Goal: Task Accomplishment & Management: Use online tool/utility

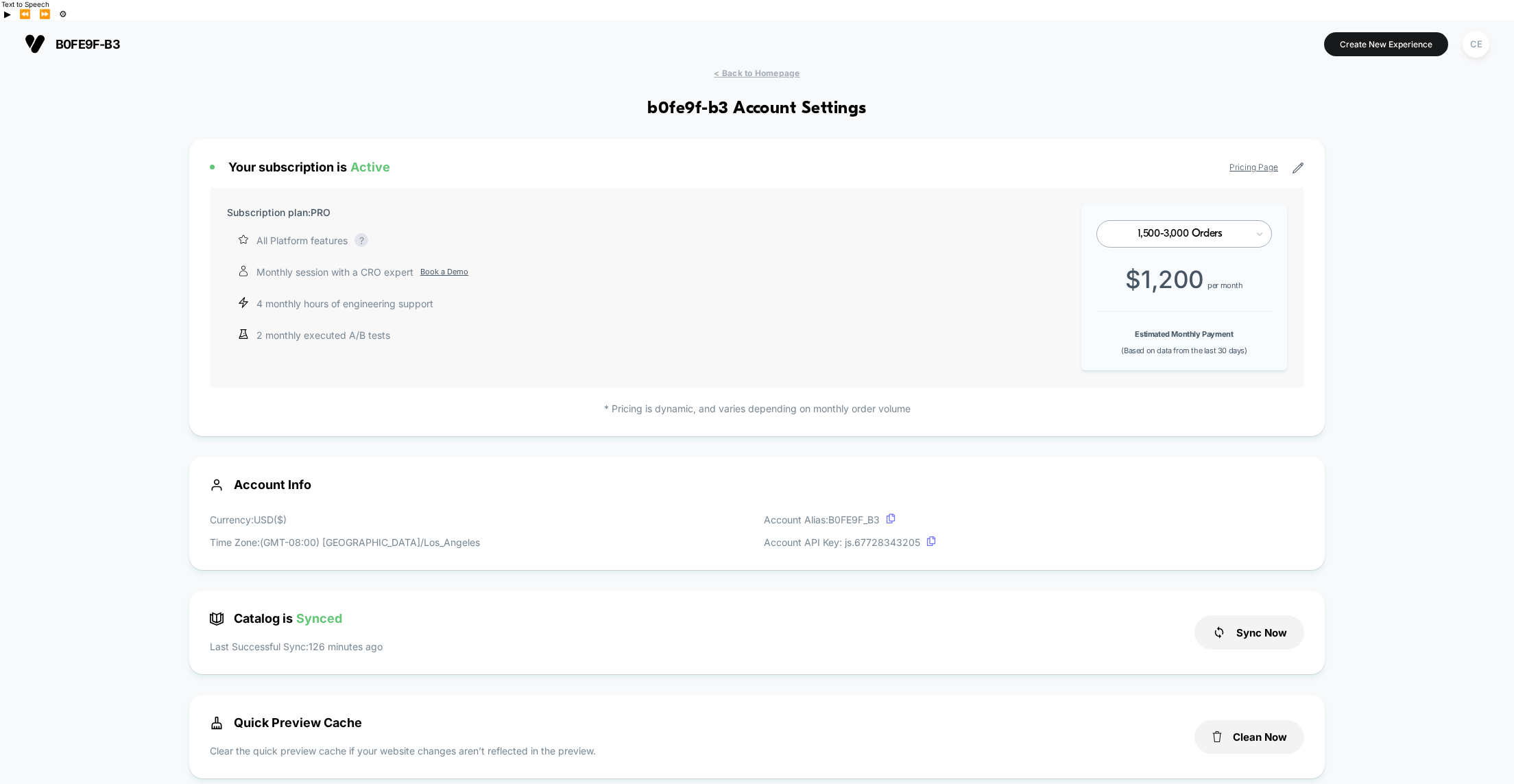
scroll to position [185, 0]
click at [736, 66] on span "< Back to Homepage" at bounding box center [756, 70] width 86 height 10
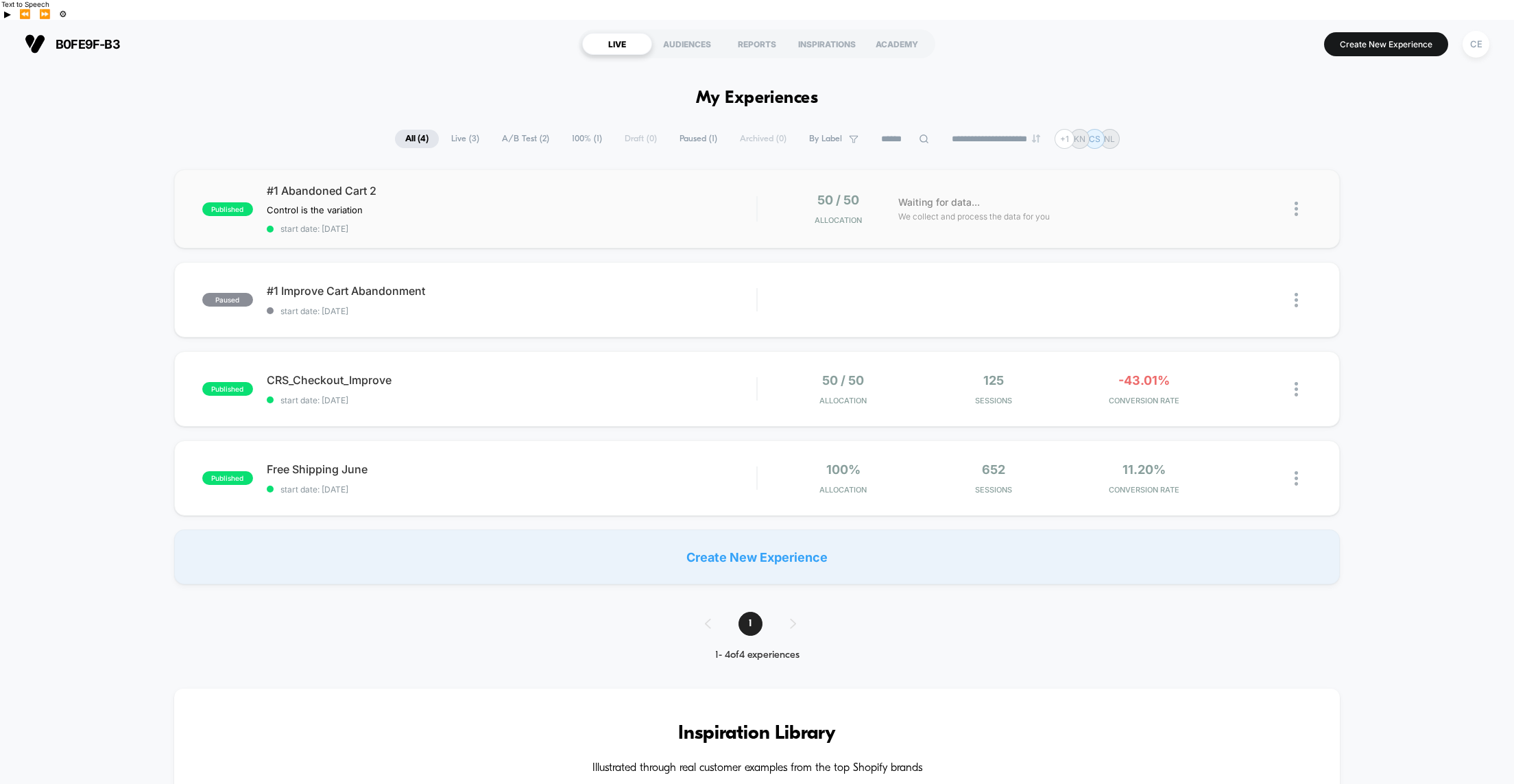
click at [651, 193] on div "#1 Abandoned Cart 2 Control is the variation Click to edit experience details C…" at bounding box center [511, 209] width 489 height 50
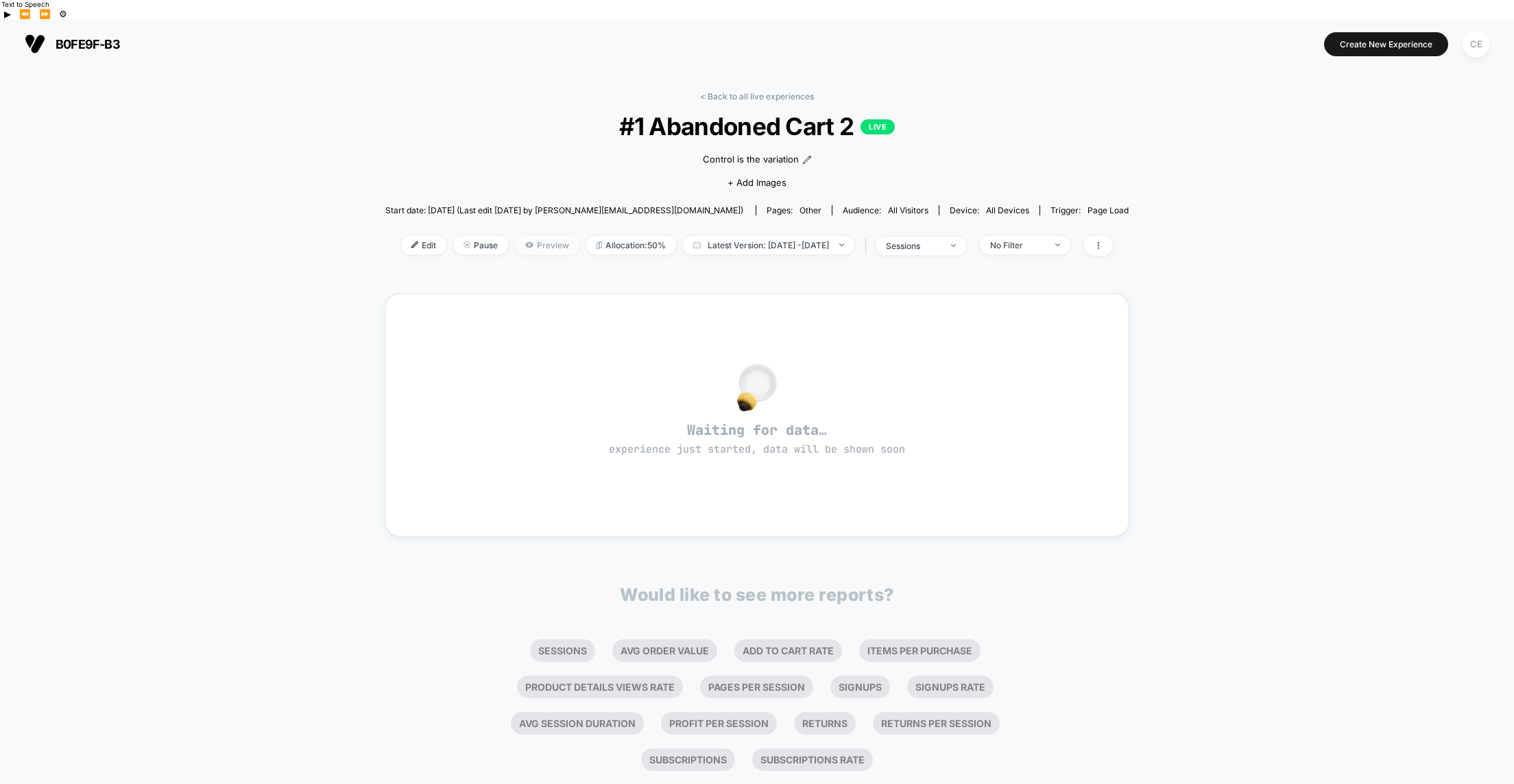
click at [515, 236] on span "Preview" at bounding box center [547, 245] width 64 height 19
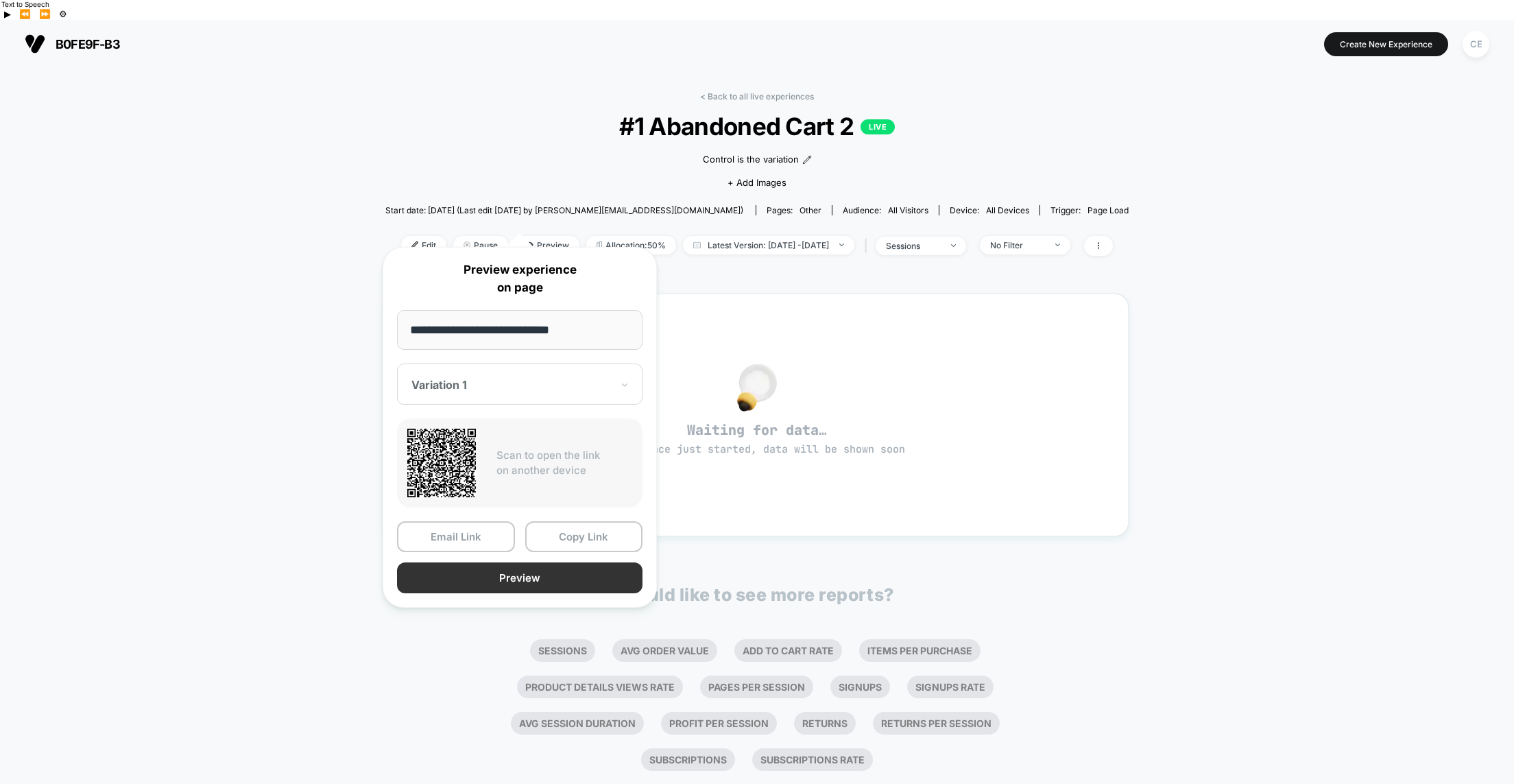
click at [528, 579] on button "Preview" at bounding box center [519, 578] width 245 height 31
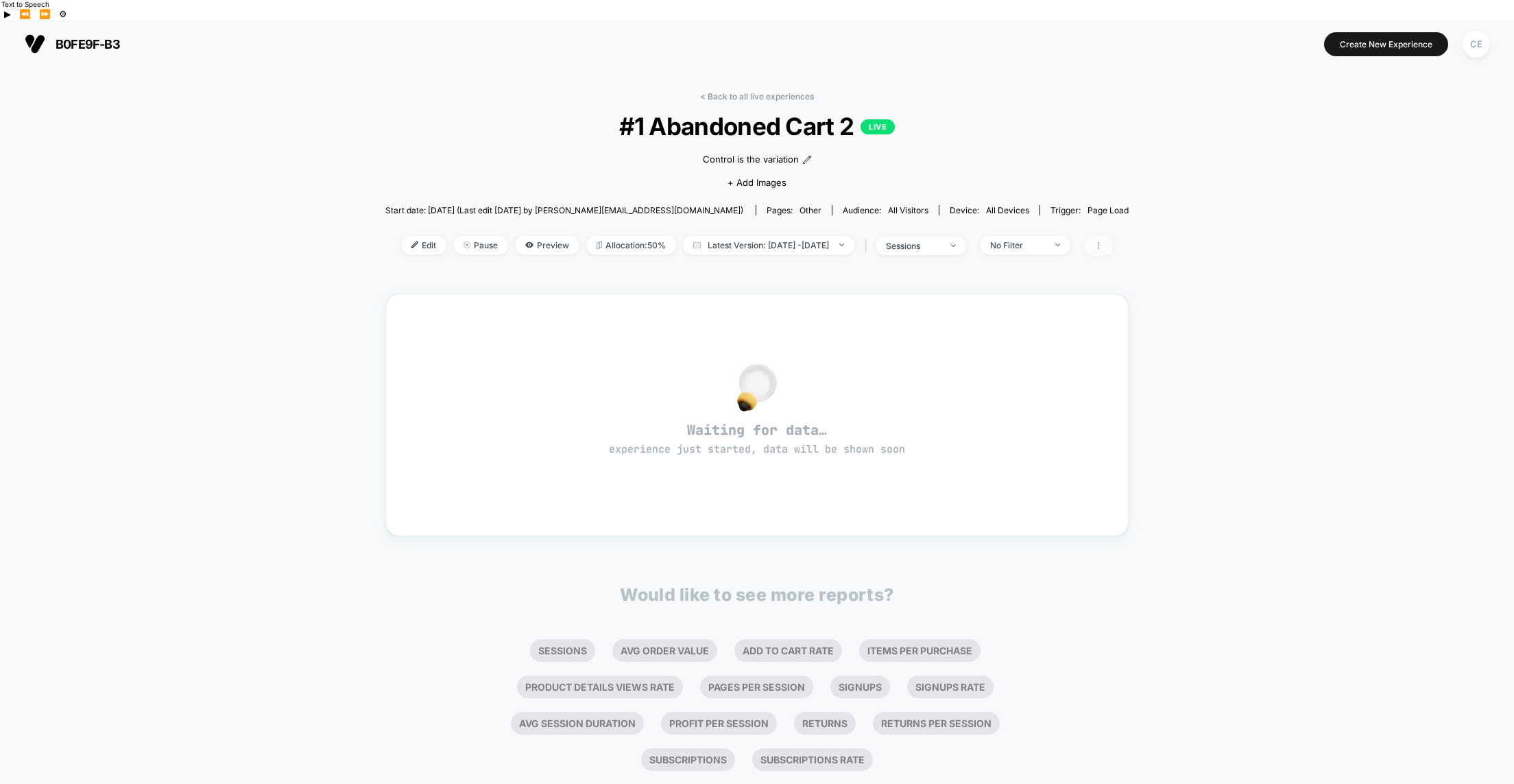
click at [1113, 236] on span at bounding box center [1098, 246] width 29 height 20
click at [1180, 217] on div "< Back to all live experiences #1 Abandoned Cart 2 LIVE Control is the variatio…" at bounding box center [757, 443] width 1514 height 751
click at [525, 242] on icon at bounding box center [529, 244] width 8 height 5
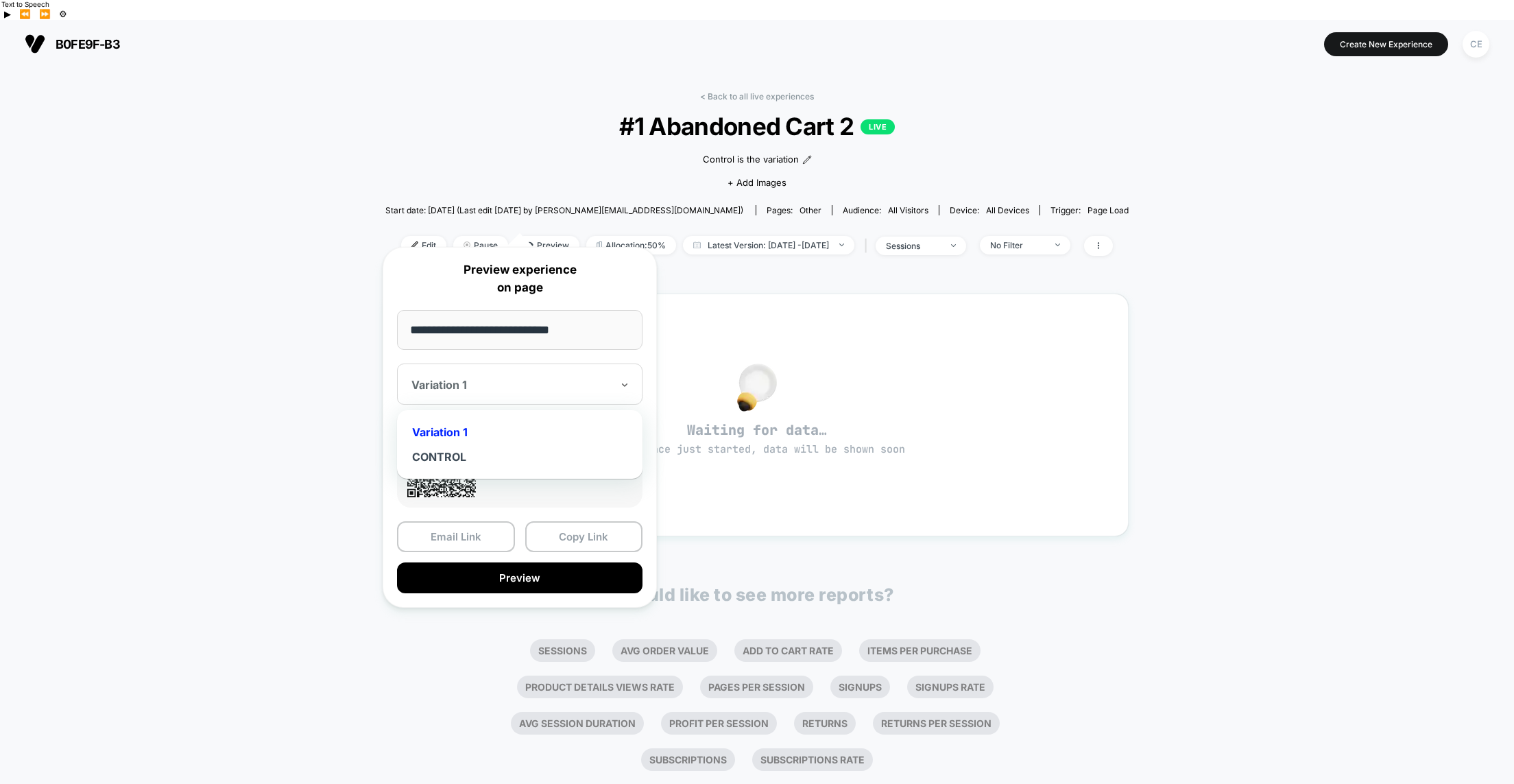
click at [536, 380] on div at bounding box center [511, 385] width 200 height 14
click at [491, 450] on div "CONTROL" at bounding box center [520, 457] width 232 height 25
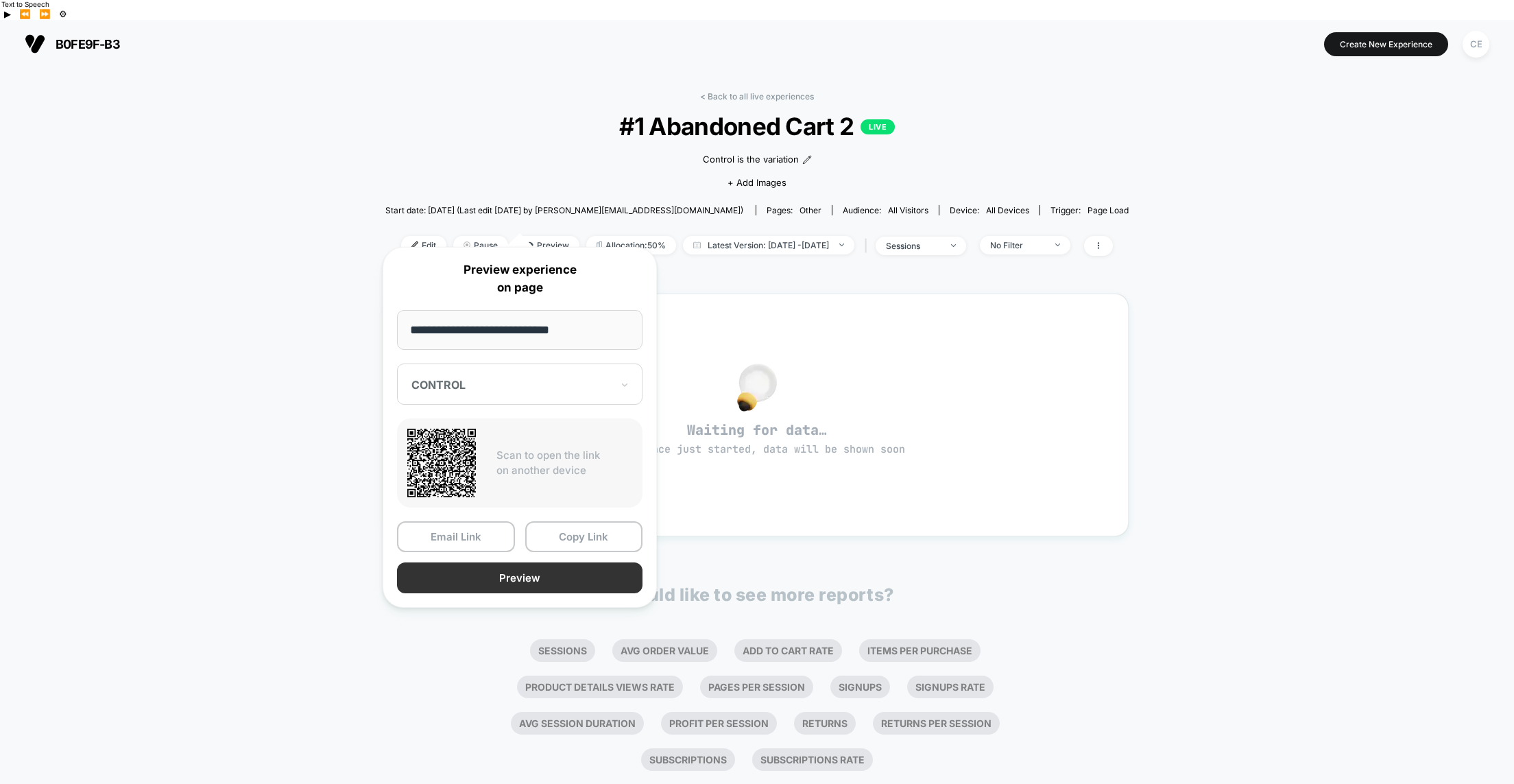
click at [522, 583] on button "Preview" at bounding box center [519, 578] width 245 height 31
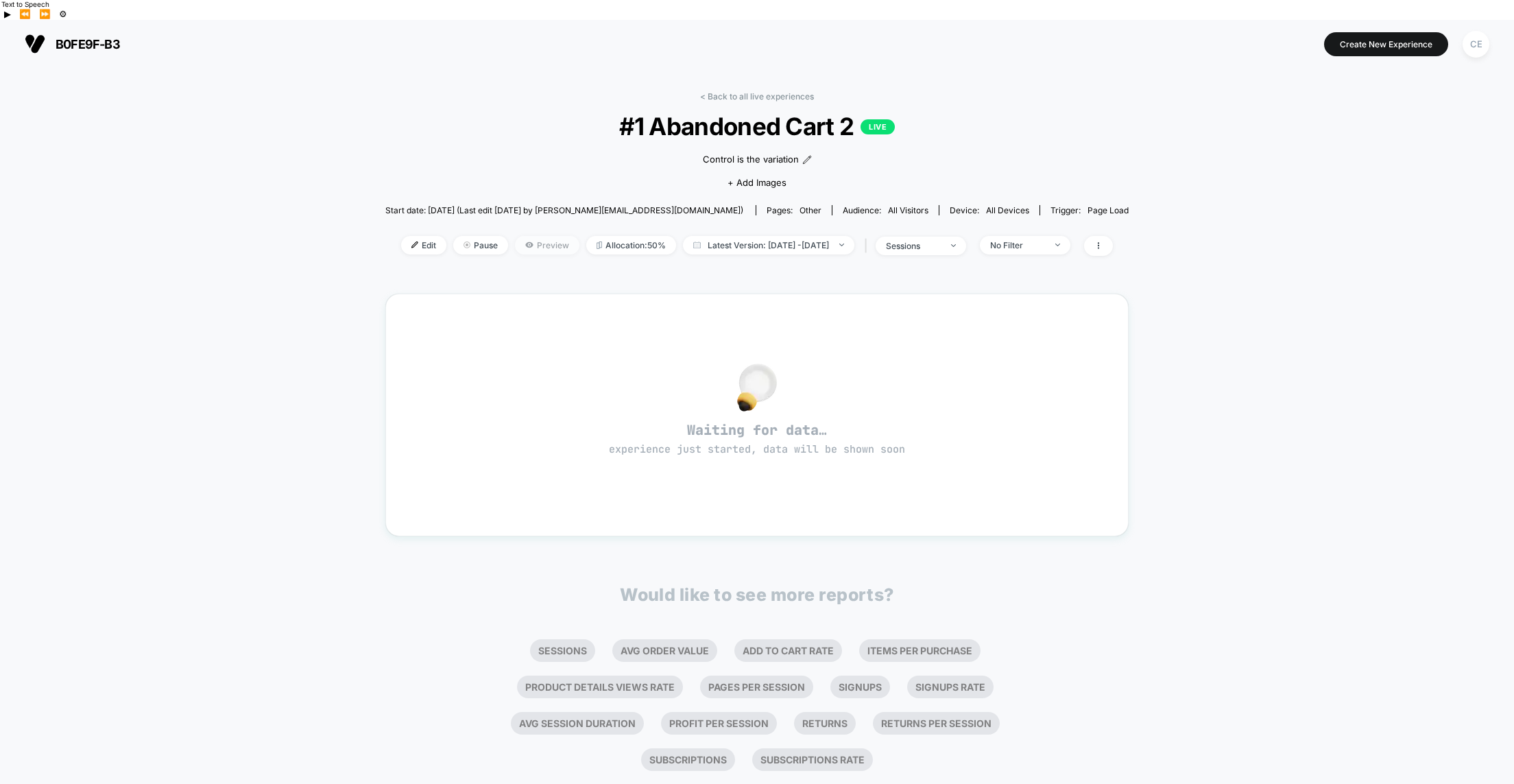
click at [525, 242] on icon at bounding box center [529, 244] width 8 height 5
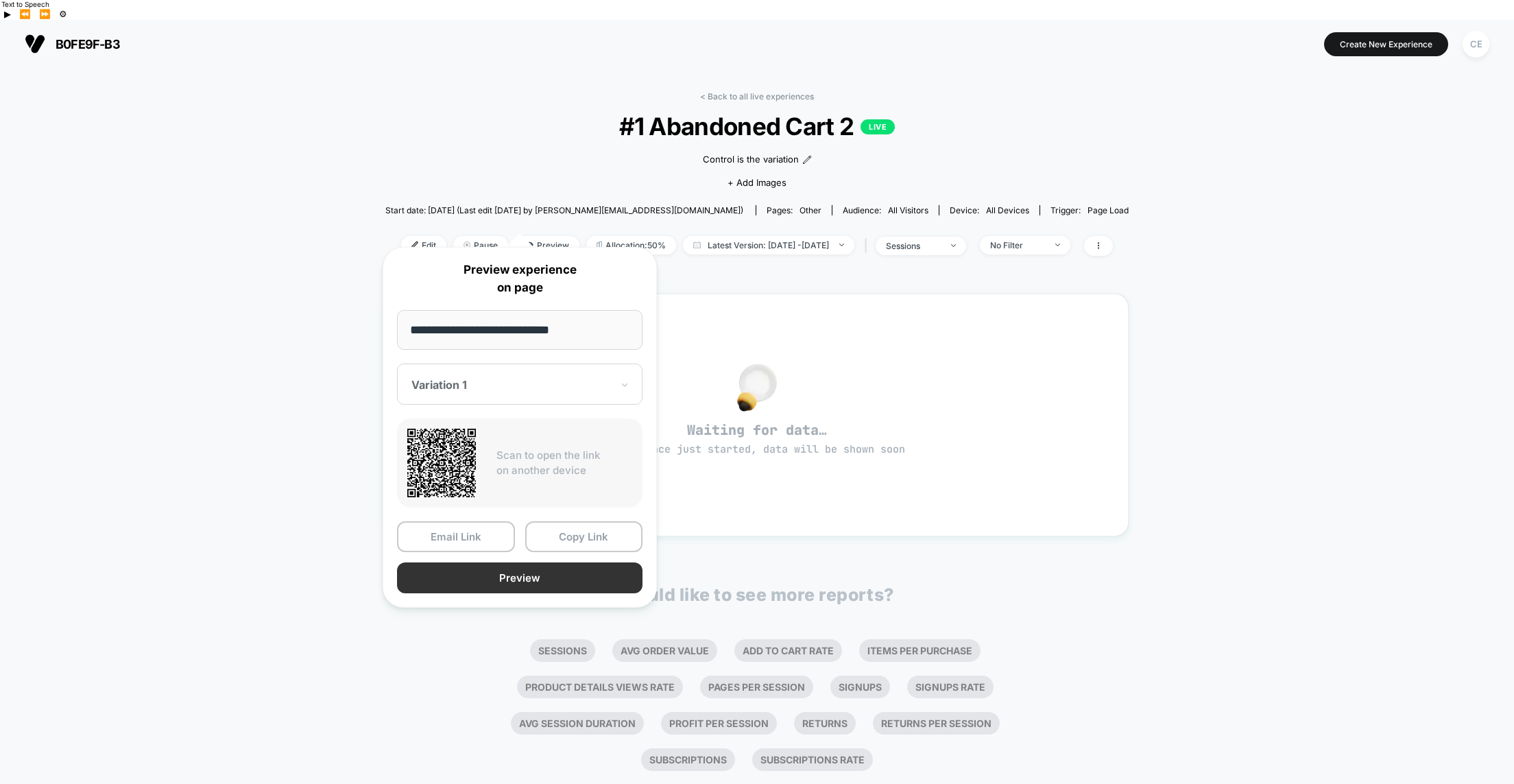
click at [554, 575] on button "Preview" at bounding box center [519, 578] width 245 height 31
